Goal: Transaction & Acquisition: Purchase product/service

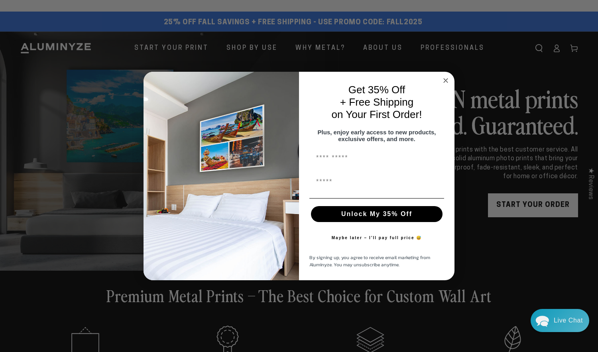
click at [446, 79] on icon "Close dialog" at bounding box center [446, 81] width 4 height 4
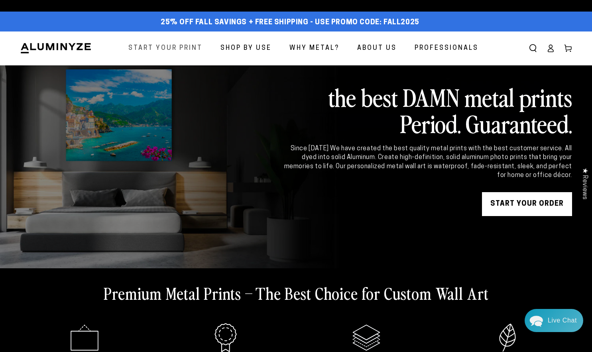
click at [190, 51] on span "Start Your Print" at bounding box center [165, 49] width 74 height 12
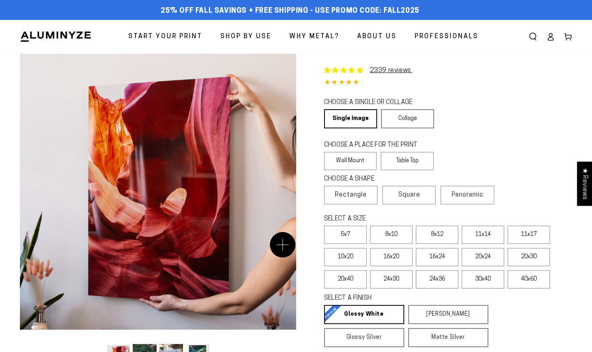
select select "**********"
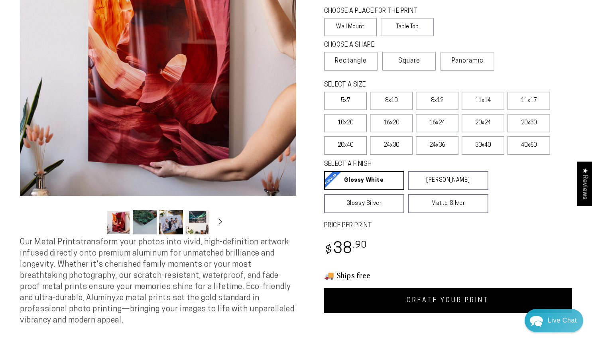
scroll to position [120, 0]
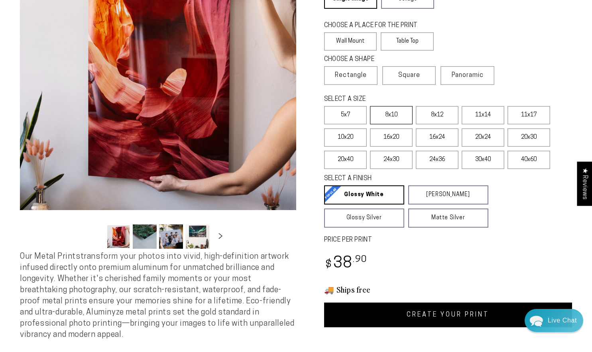
click at [398, 111] on label "8x10" at bounding box center [391, 115] width 43 height 18
click at [347, 134] on label "10x20" at bounding box center [345, 137] width 43 height 18
